Goal: Transaction & Acquisition: Purchase product/service

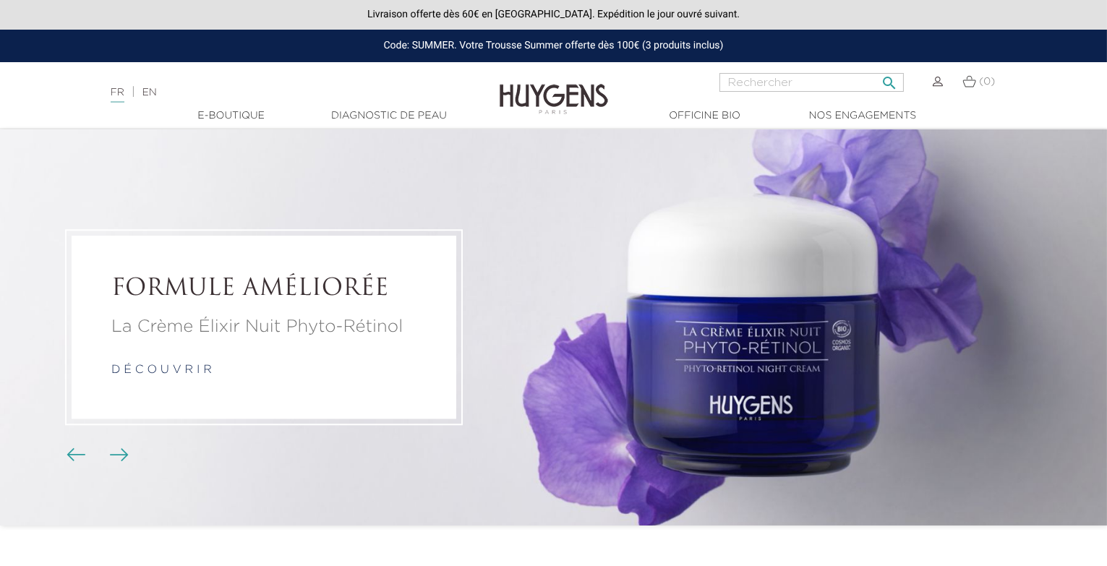
click at [811, 80] on input "Rechercher" at bounding box center [812, 82] width 184 height 19
type input "summer"
click at [876, 69] on button " Rechercher" at bounding box center [889, 79] width 26 height 20
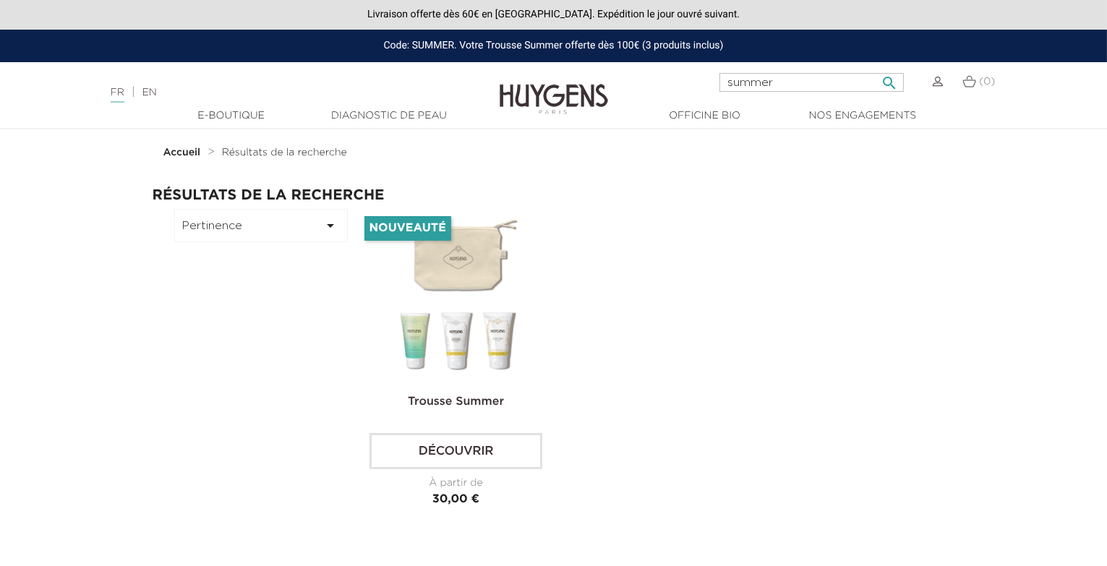
click at [756, 76] on input "summer" at bounding box center [812, 82] width 184 height 19
type input "gommage corps"
click at [876, 69] on button " Rechercher" at bounding box center [889, 79] width 26 height 20
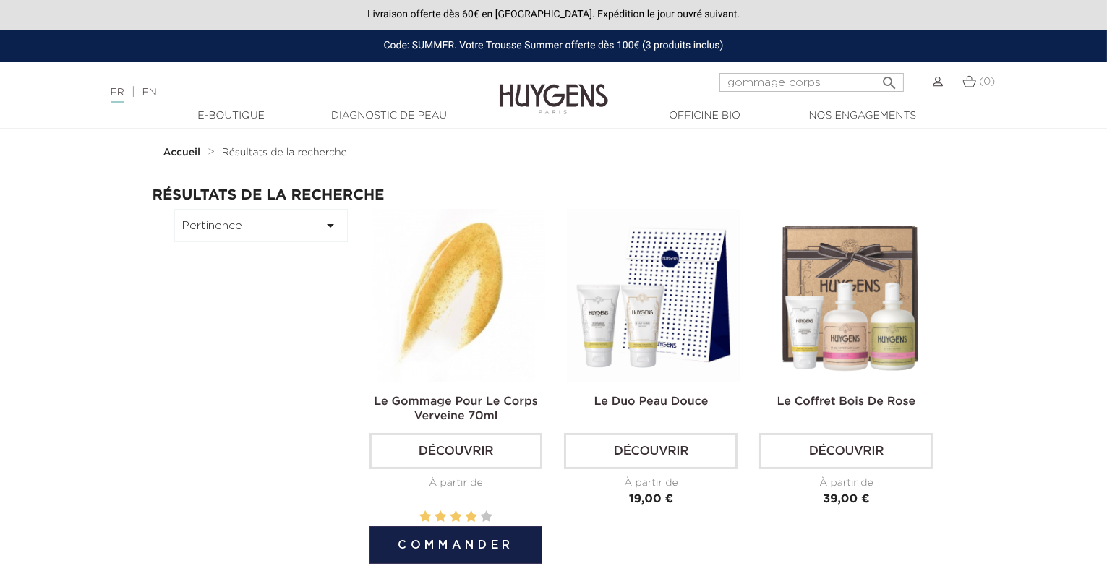
click at [458, 259] on img at bounding box center [459, 296] width 174 height 174
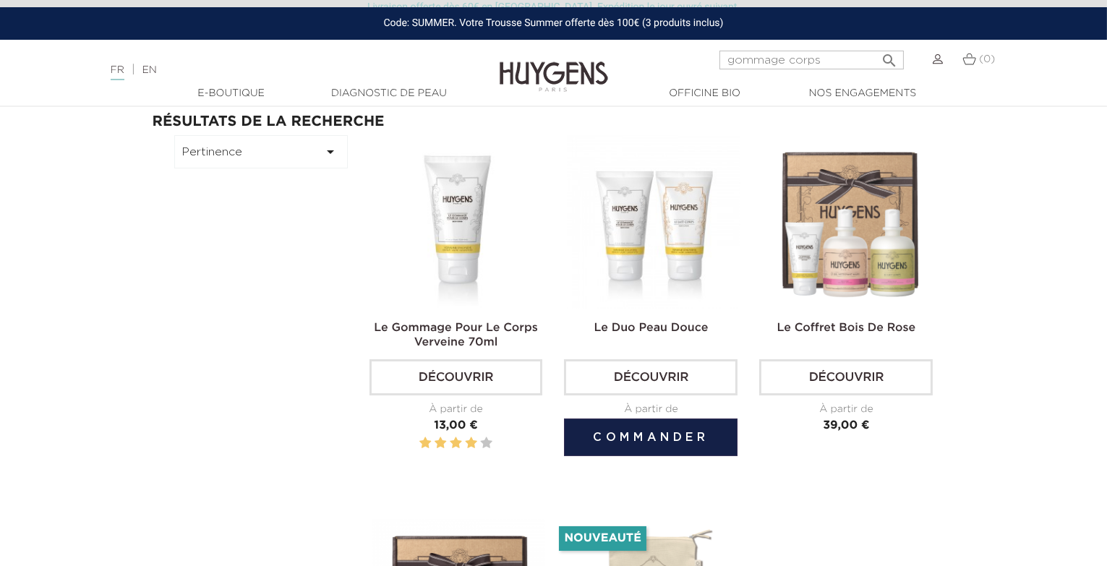
scroll to position [171, 0]
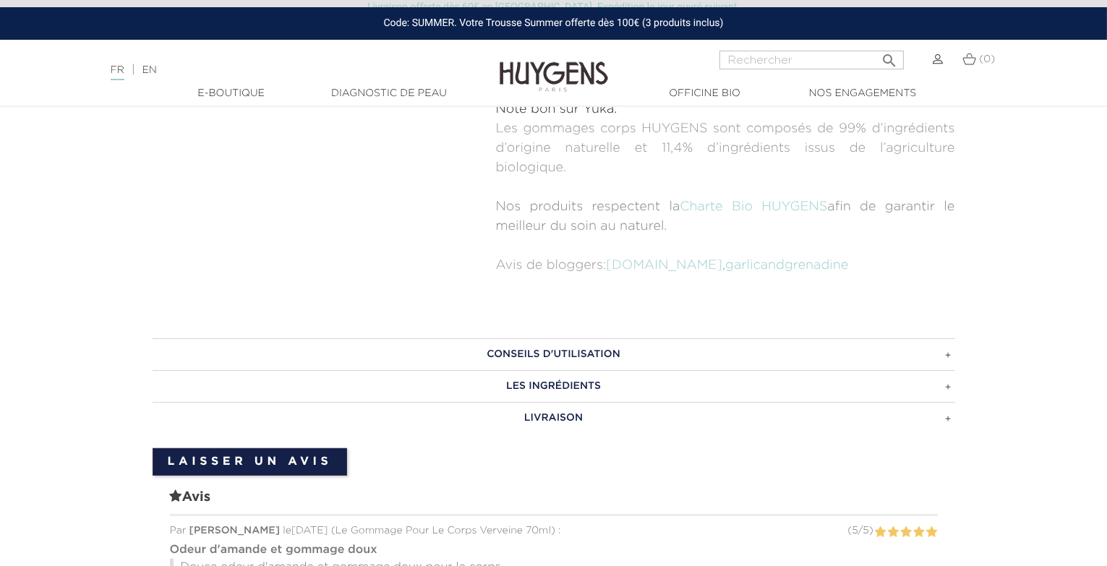
scroll to position [915, 0]
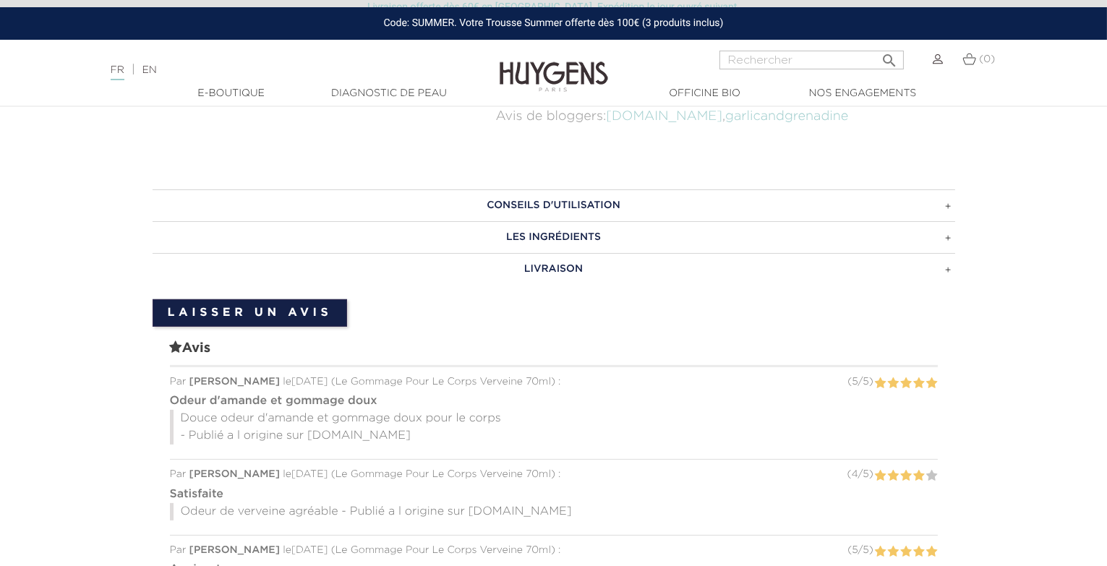
click at [558, 240] on h3 "LES INGRÉDIENTS" at bounding box center [554, 237] width 803 height 32
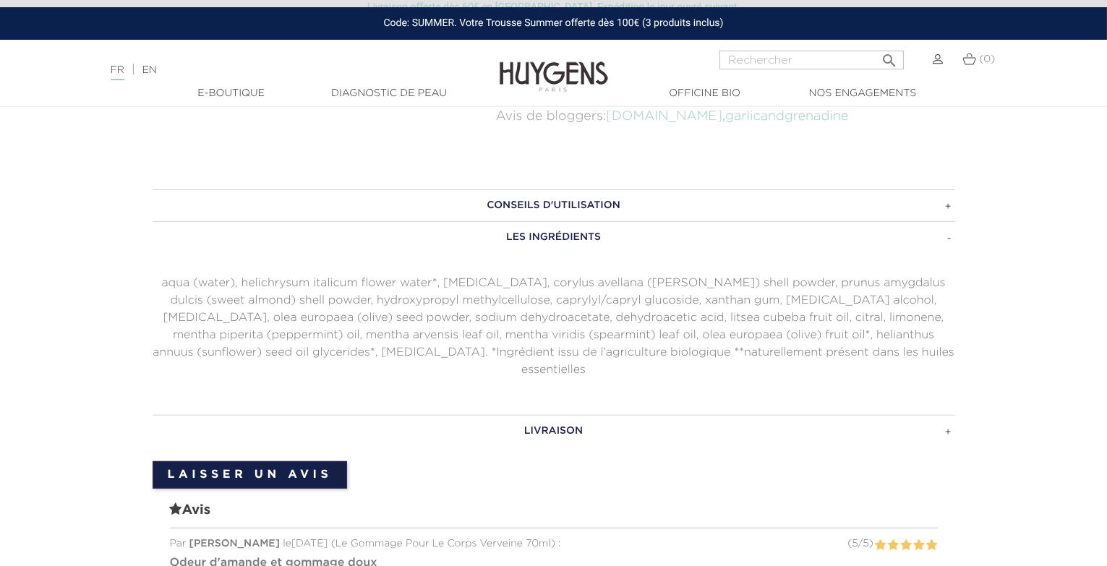
click at [558, 238] on h3 "LES INGRÉDIENTS" at bounding box center [554, 237] width 803 height 32
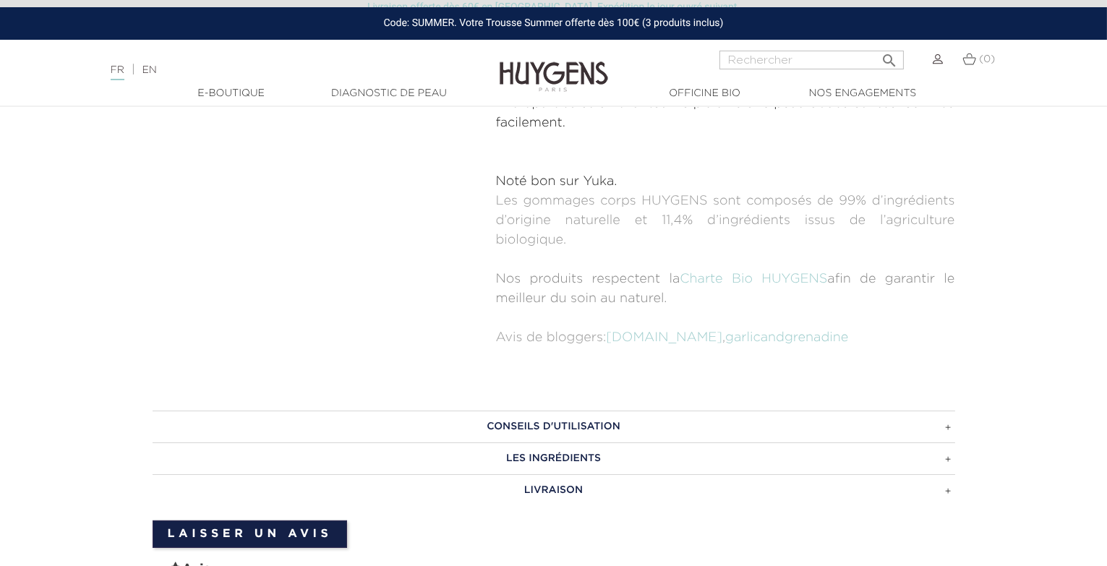
scroll to position [695, 0]
click at [511, 456] on h3 "LES INGRÉDIENTS" at bounding box center [554, 458] width 803 height 32
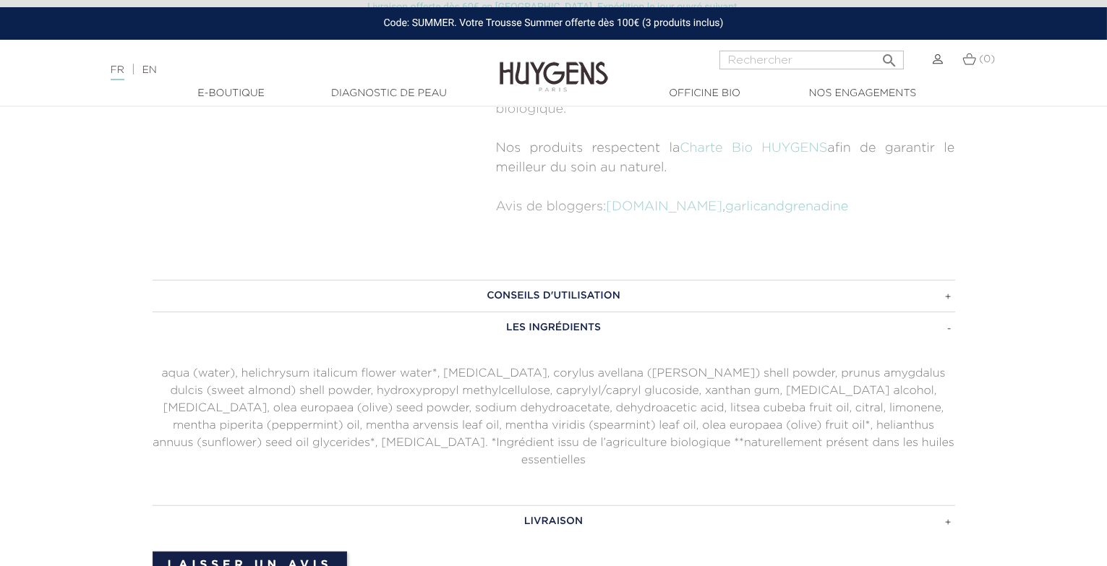
scroll to position [895, 0]
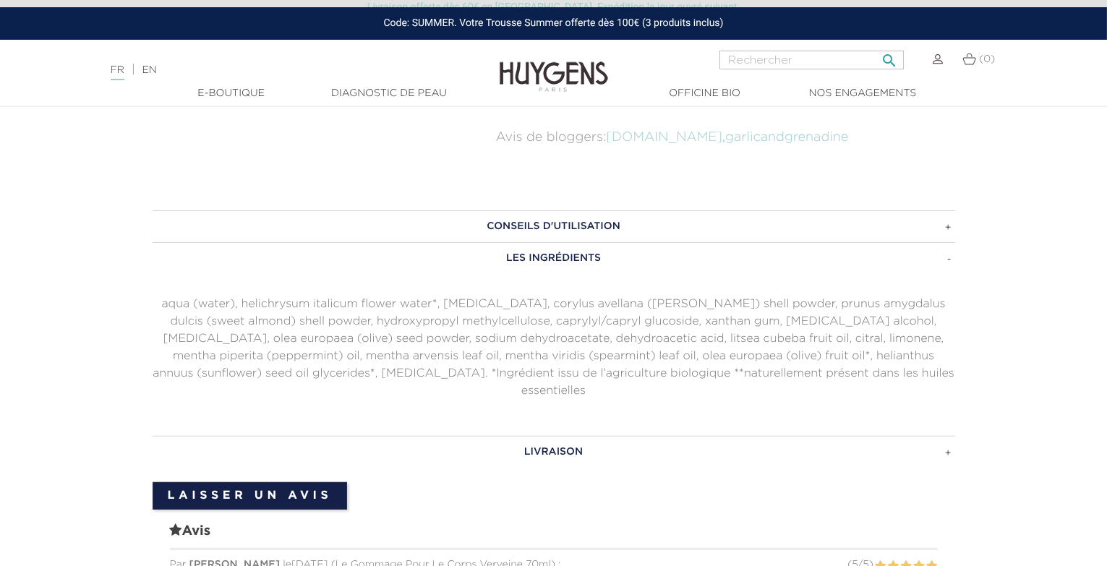
click at [769, 64] on input "Rechercher" at bounding box center [812, 60] width 184 height 19
type input "d"
type input "gel douche"
click at [876, 46] on button " Rechercher" at bounding box center [889, 56] width 26 height 20
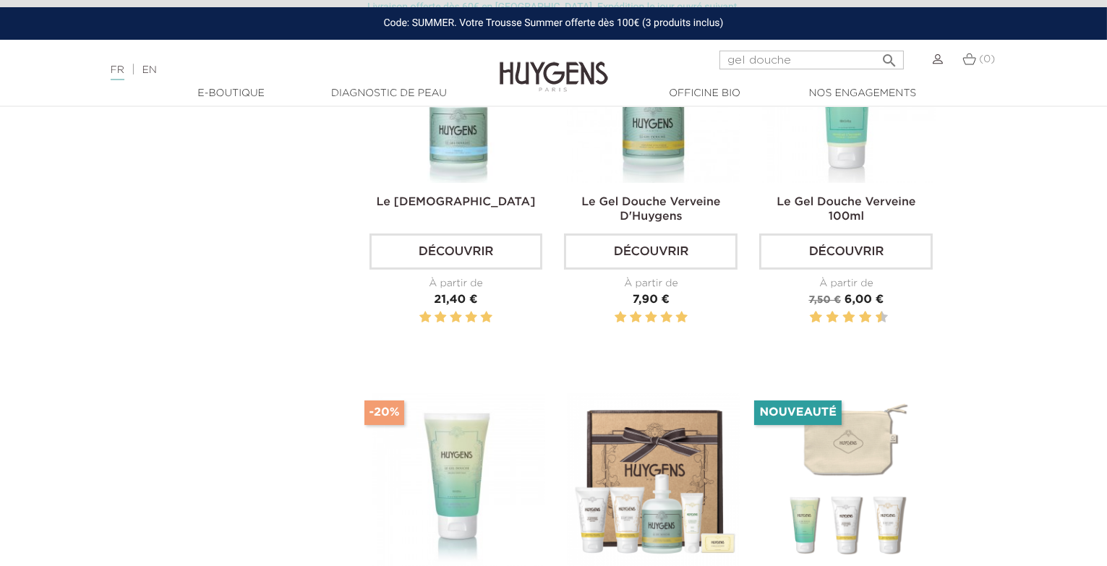
scroll to position [355, 0]
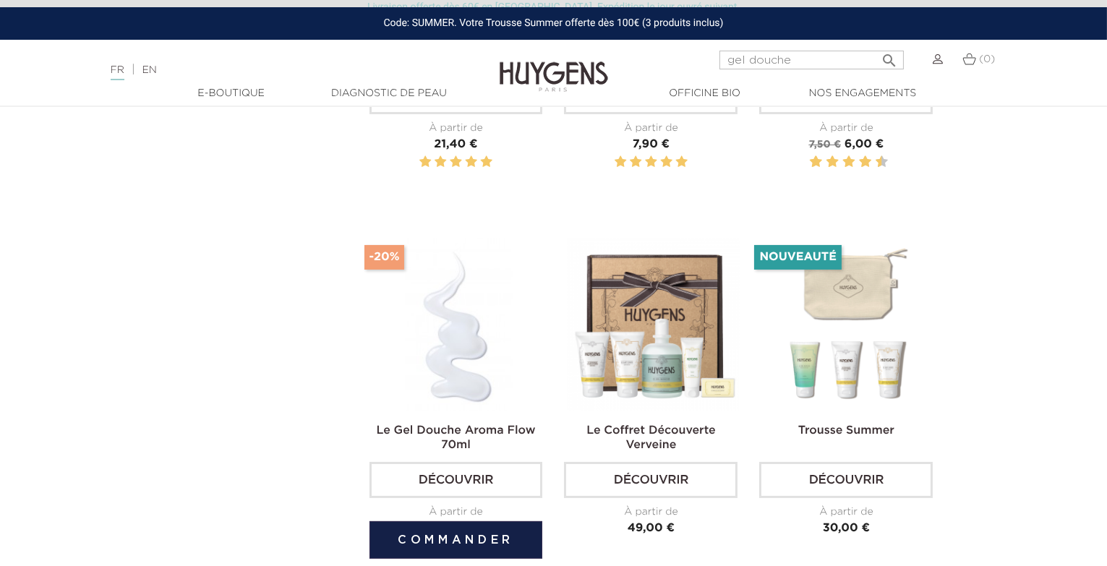
click at [458, 309] on img at bounding box center [459, 325] width 174 height 174
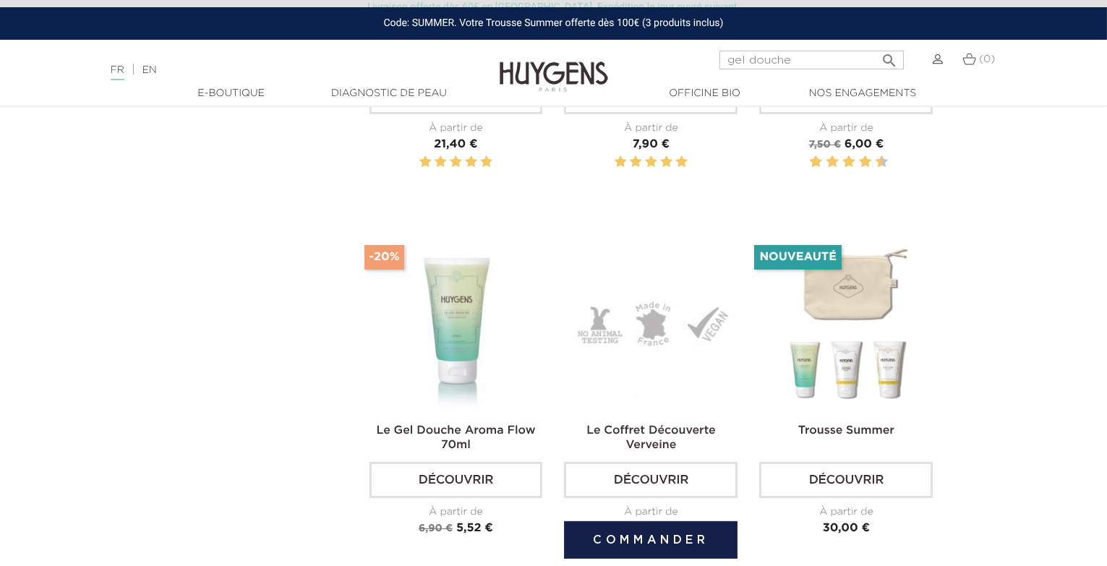
scroll to position [377, 0]
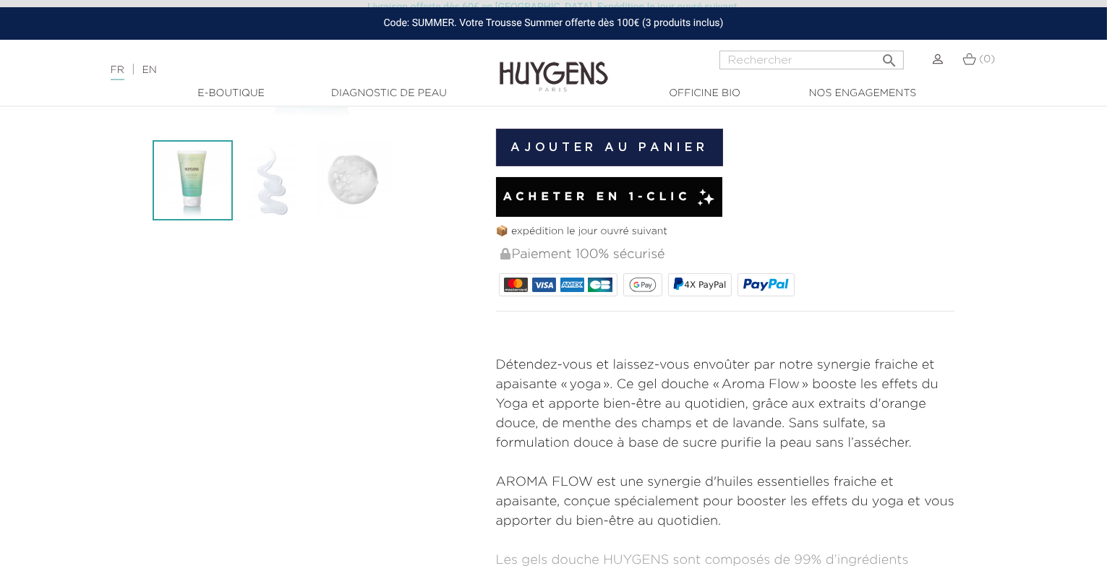
scroll to position [400, 0]
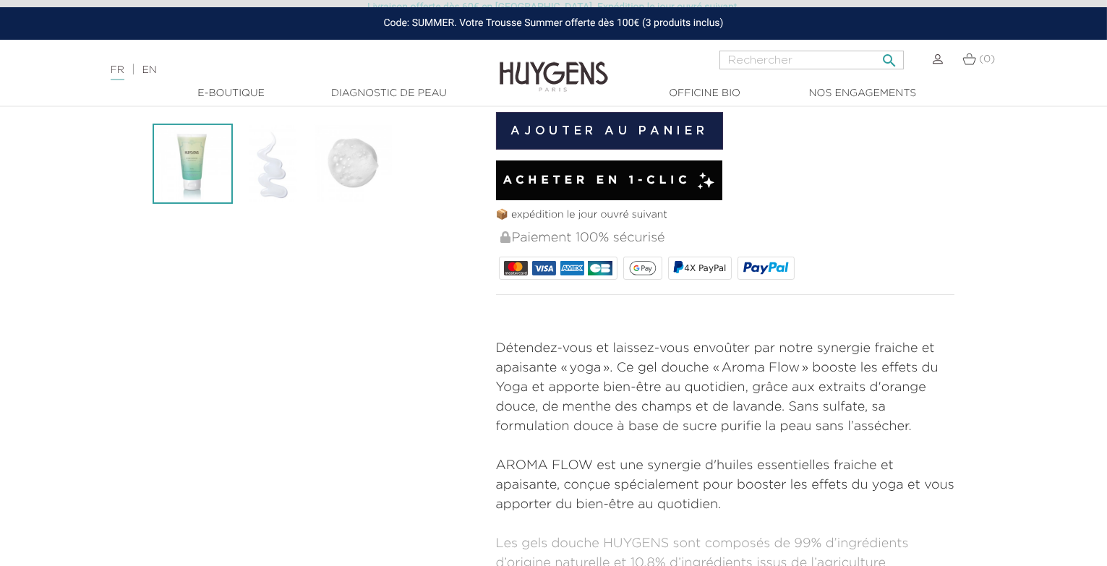
click at [782, 54] on input "Rechercher" at bounding box center [812, 60] width 184 height 19
type input "m"
type input "lait corps verveine"
click at [876, 46] on button " Rechercher" at bounding box center [889, 56] width 26 height 20
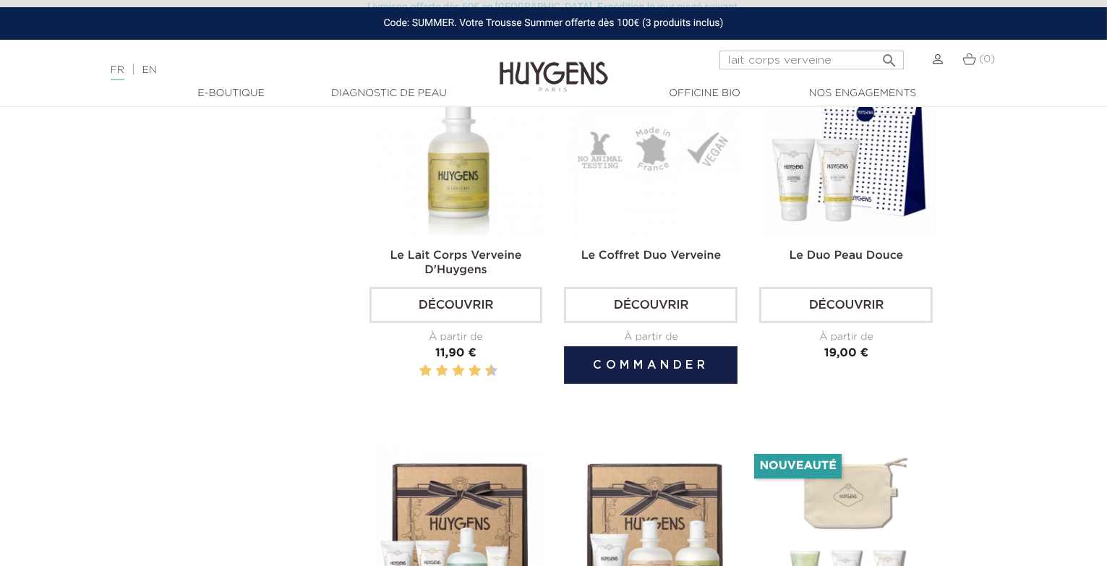
scroll to position [54, 0]
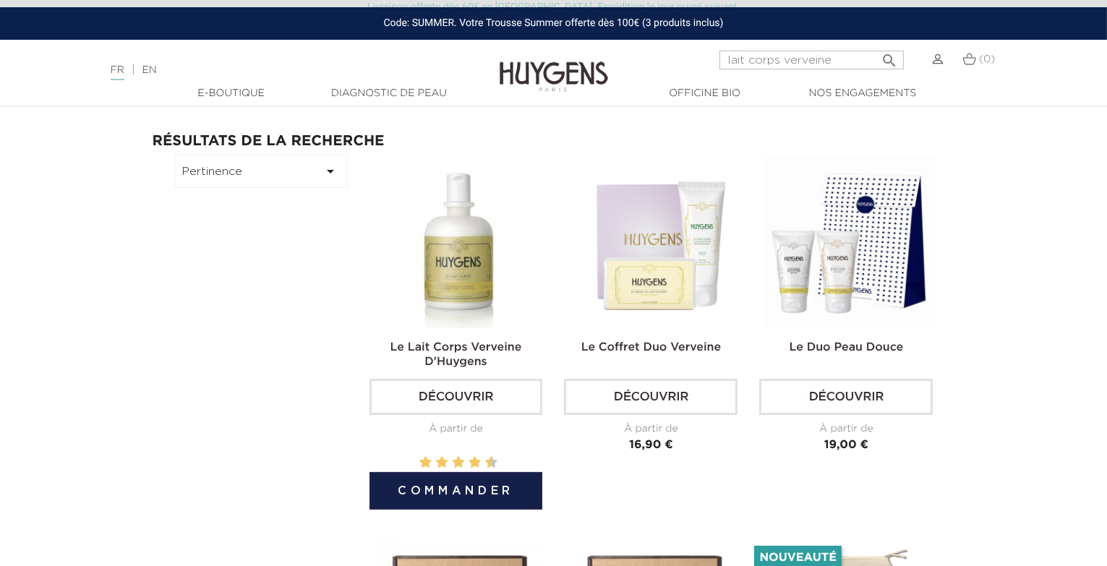
click at [483, 276] on img at bounding box center [459, 242] width 174 height 174
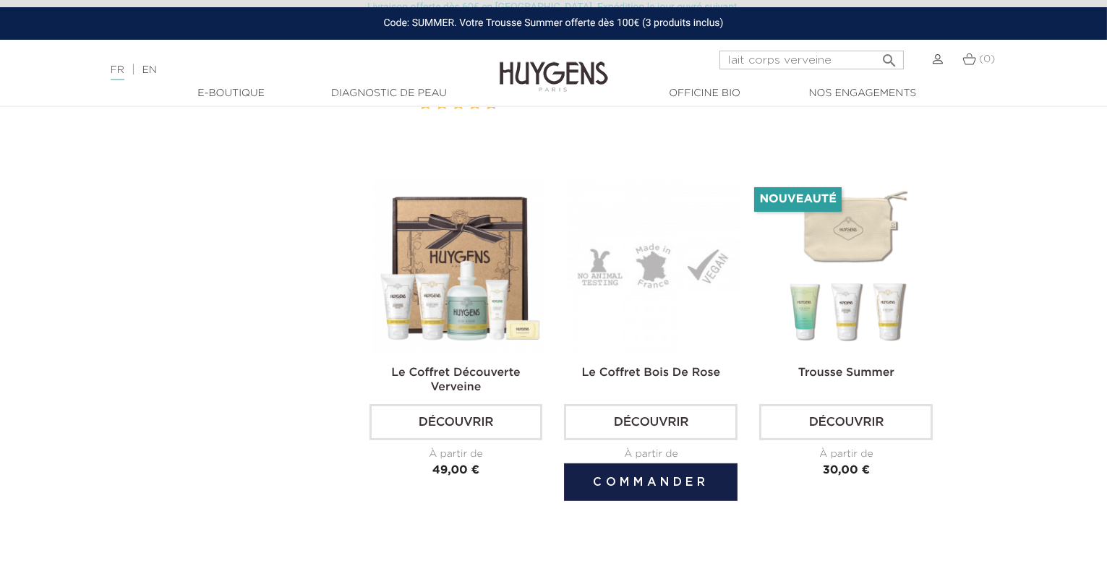
scroll to position [184, 0]
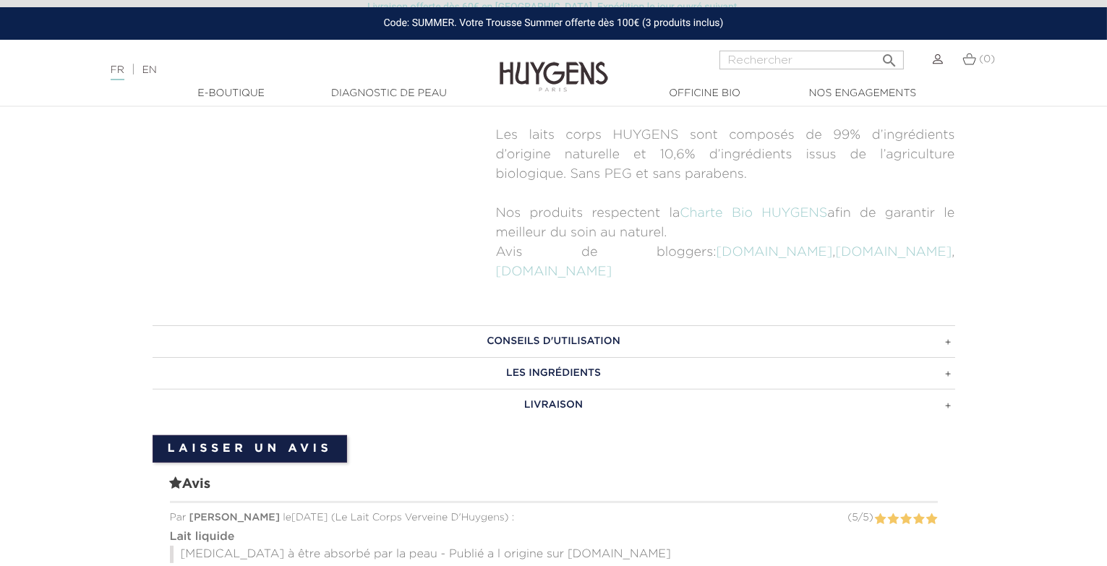
scroll to position [858, 0]
click at [564, 356] on h3 "LES INGRÉDIENTS" at bounding box center [554, 372] width 803 height 32
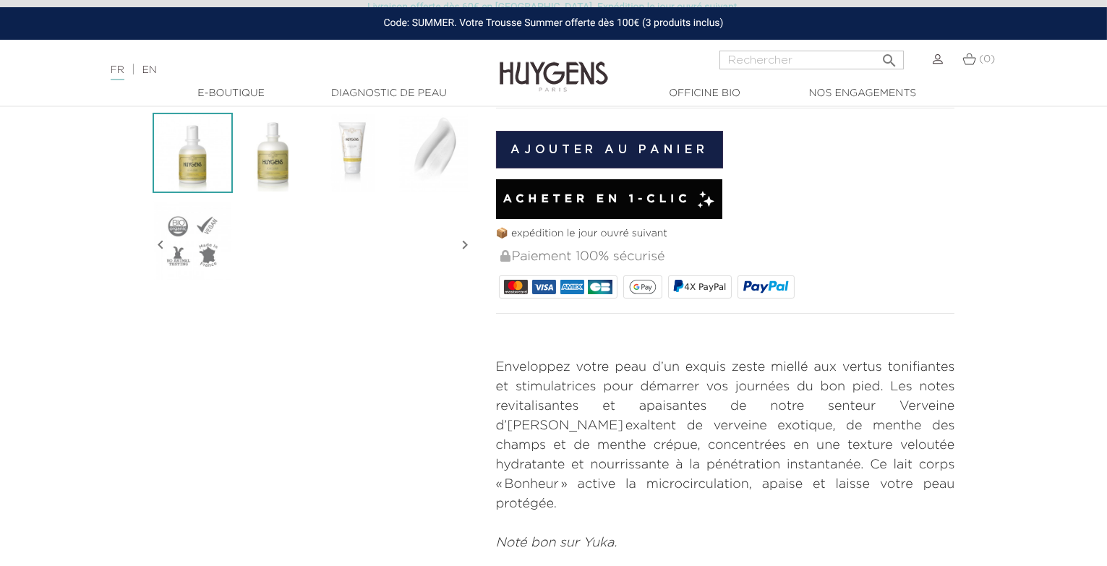
scroll to position [0, 0]
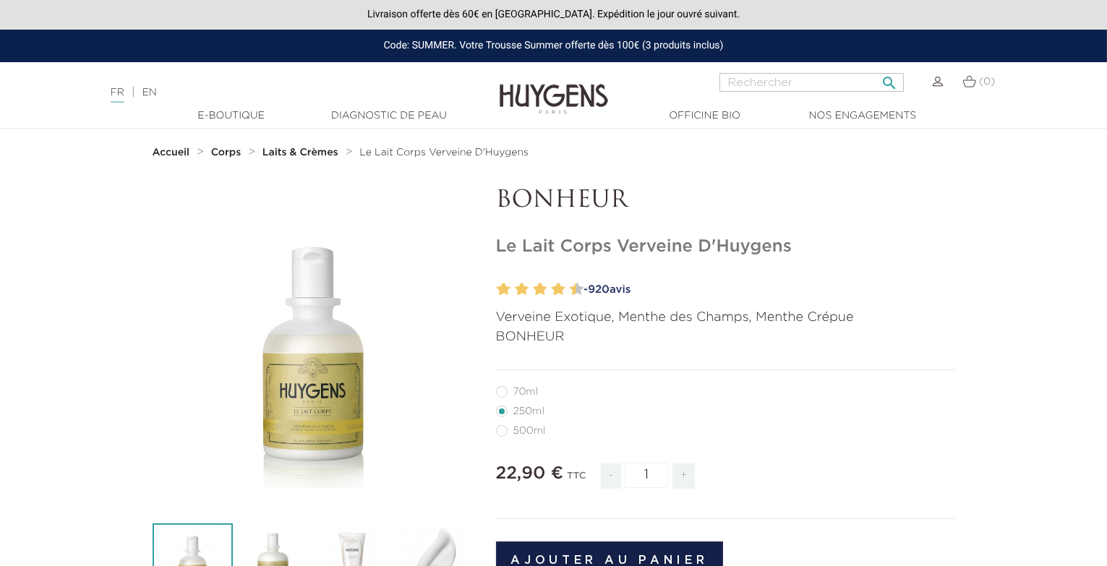
click at [772, 85] on input "Rechercher" at bounding box center [812, 82] width 184 height 19
type input "trousse summer"
click at [876, 69] on button " Rechercher" at bounding box center [889, 79] width 26 height 20
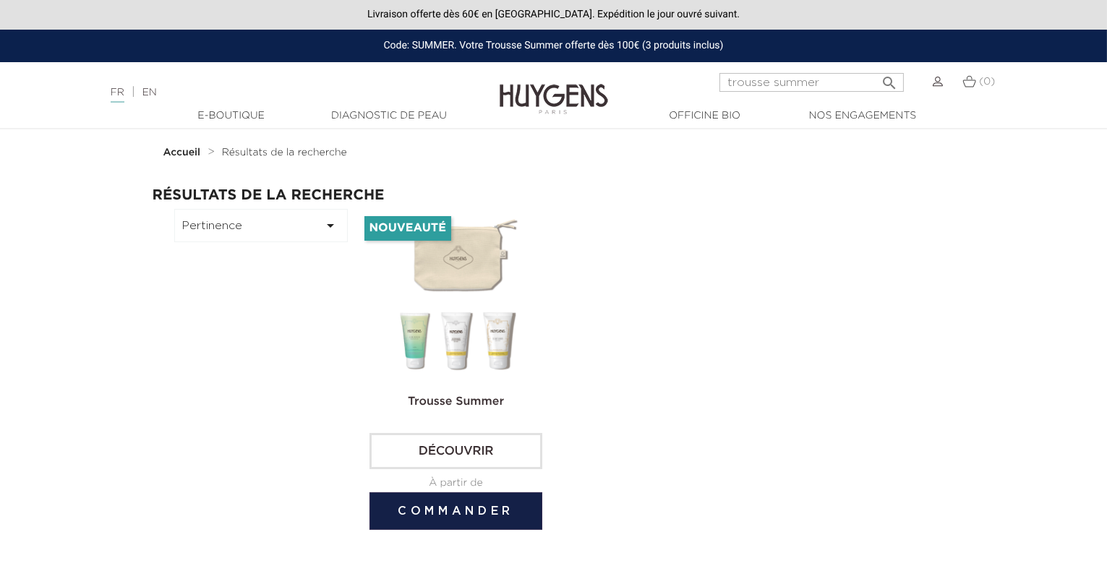
click at [450, 273] on img at bounding box center [459, 296] width 174 height 174
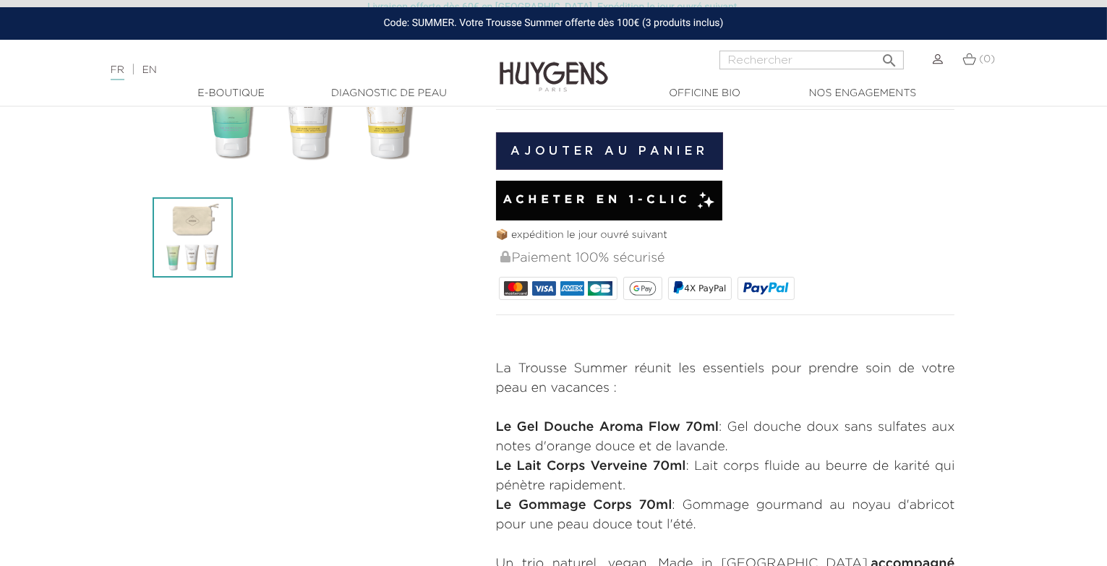
scroll to position [309, 0]
